Goal: Information Seeking & Learning: Understand process/instructions

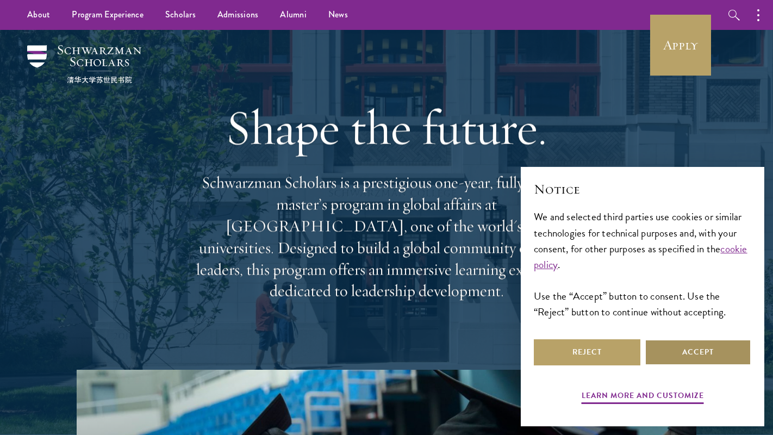
click at [675, 349] on button "Accept" at bounding box center [698, 352] width 107 height 26
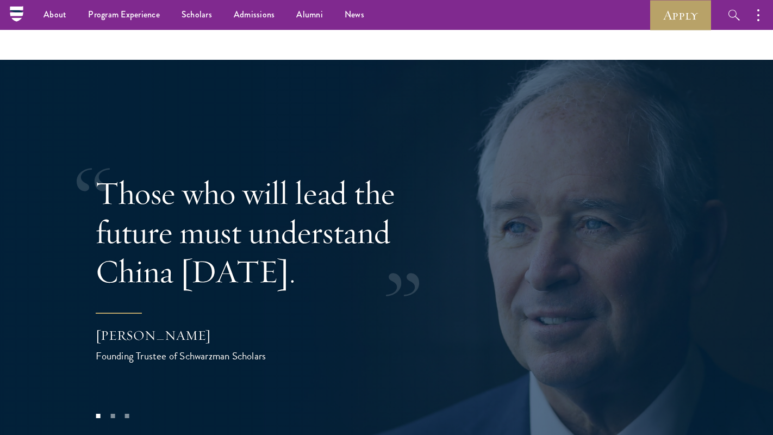
scroll to position [2093, 0]
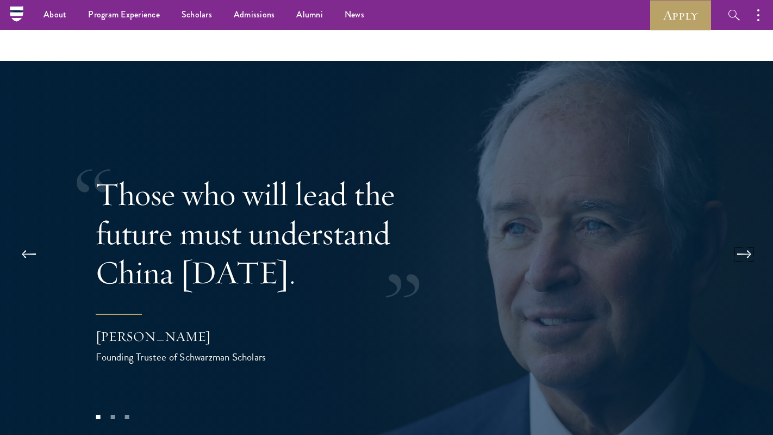
click at [747, 239] on button at bounding box center [744, 254] width 36 height 30
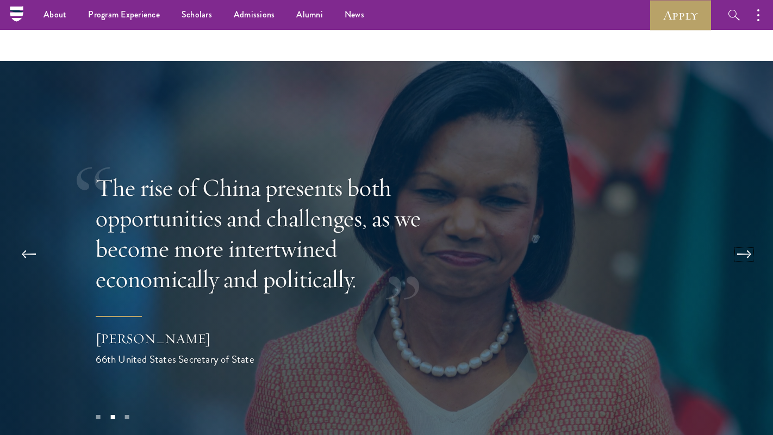
click at [747, 239] on button at bounding box center [744, 254] width 36 height 30
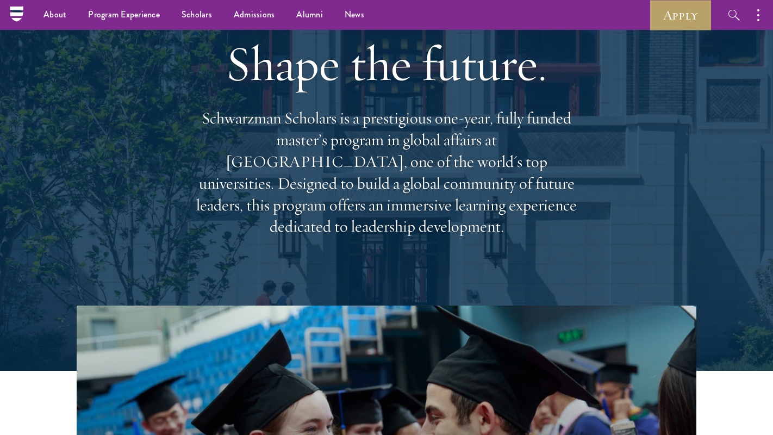
scroll to position [0, 0]
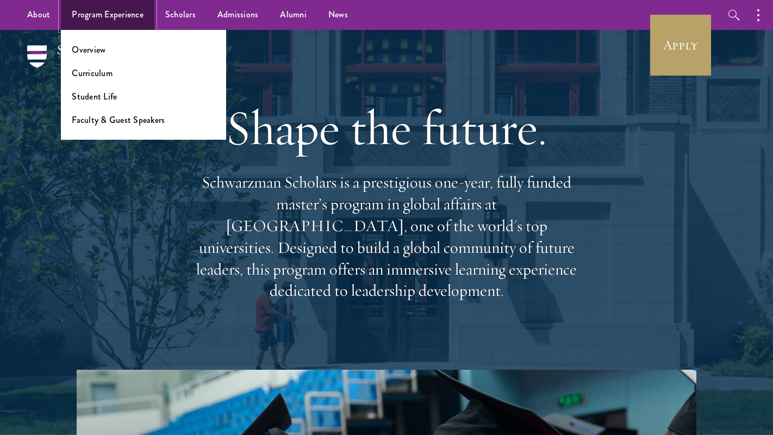
click at [97, 13] on link "Program Experience" at bounding box center [107, 15] width 93 height 30
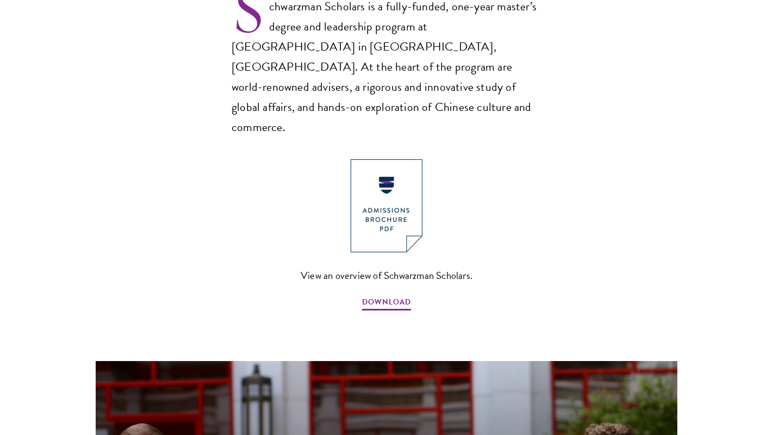
scroll to position [767, 0]
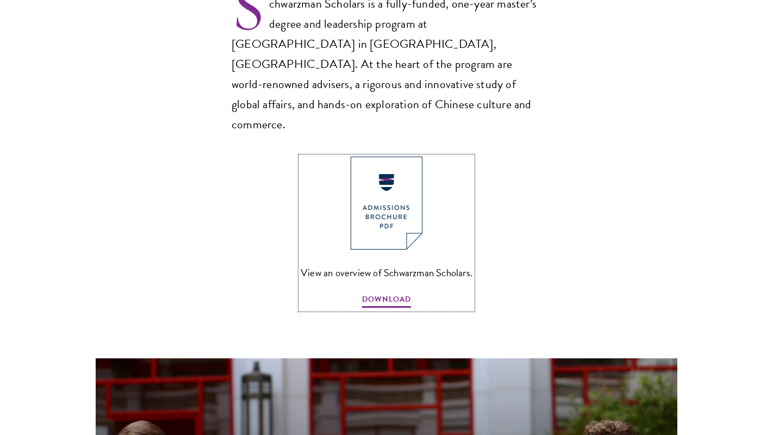
click at [396, 174] on img at bounding box center [387, 203] width 72 height 93
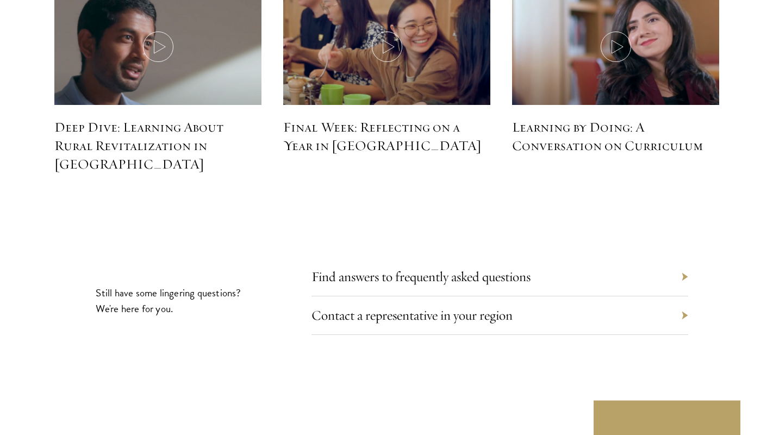
scroll to position [4956, 0]
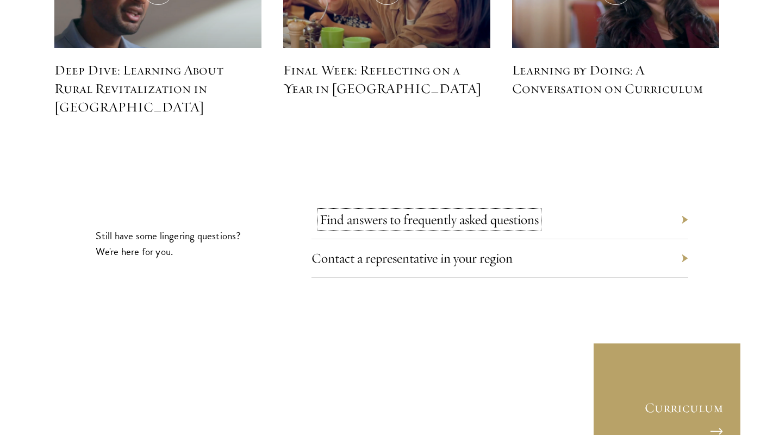
click at [455, 211] on link "Find answers to frequently asked questions" at bounding box center [429, 219] width 219 height 17
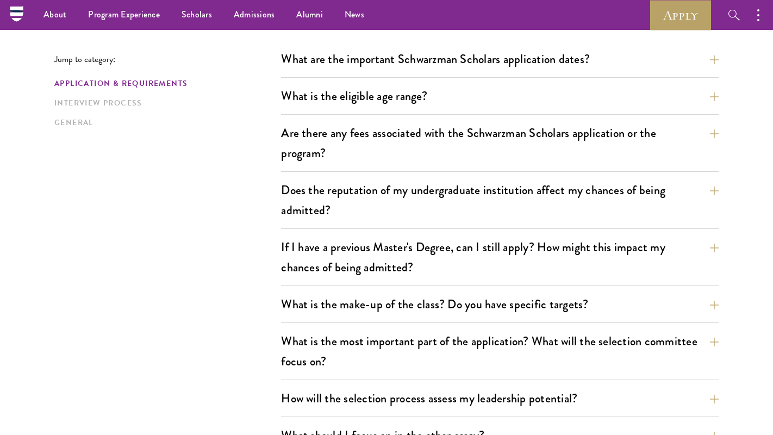
scroll to position [320, 0]
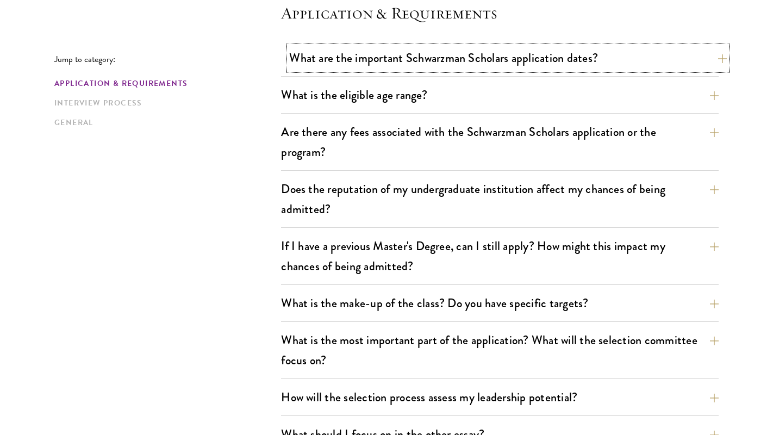
click at [440, 50] on button "What are the important Schwarzman Scholars application dates?" at bounding box center [508, 58] width 438 height 24
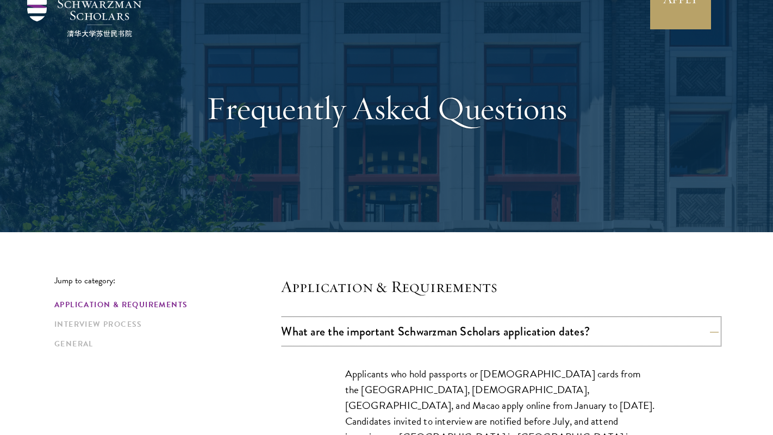
scroll to position [0, 0]
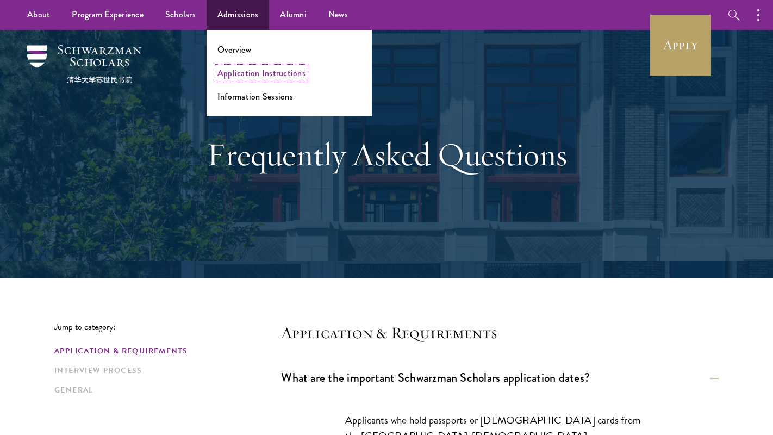
click at [247, 78] on link "Application Instructions" at bounding box center [261, 73] width 88 height 13
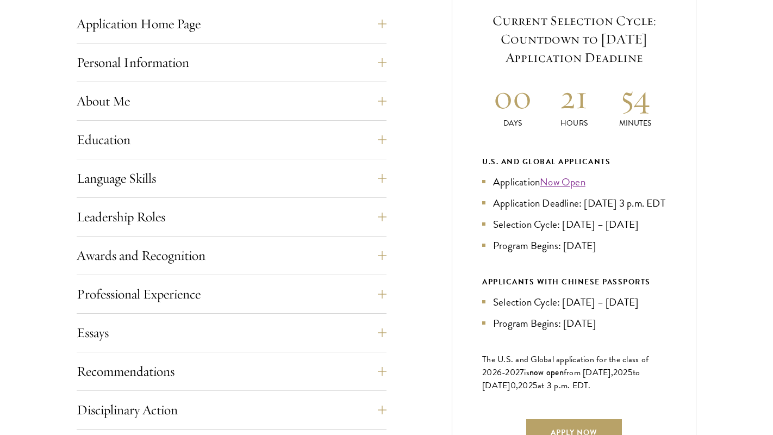
scroll to position [466, 0]
